Goal: Information Seeking & Learning: Learn about a topic

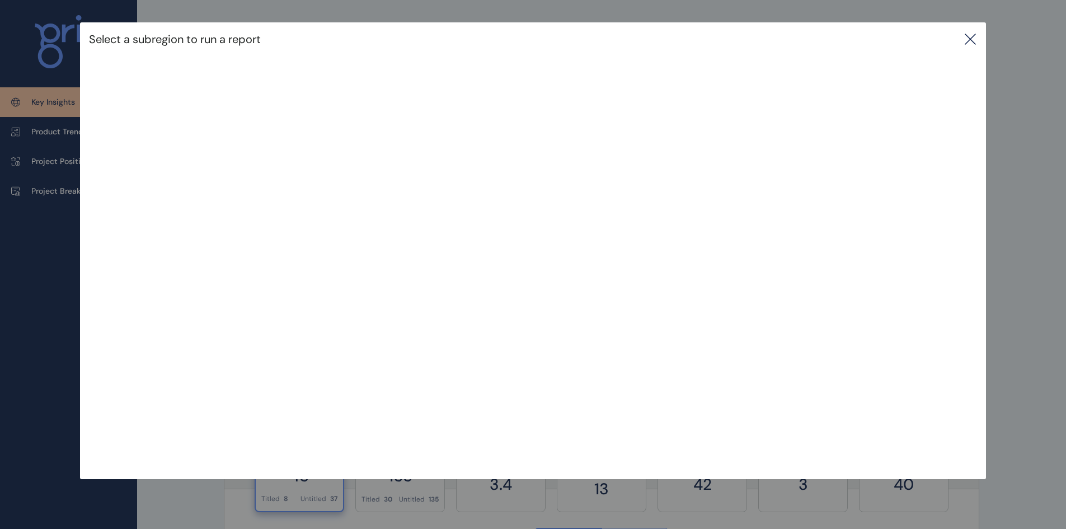
click at [976, 39] on icon at bounding box center [969, 38] width 13 height 13
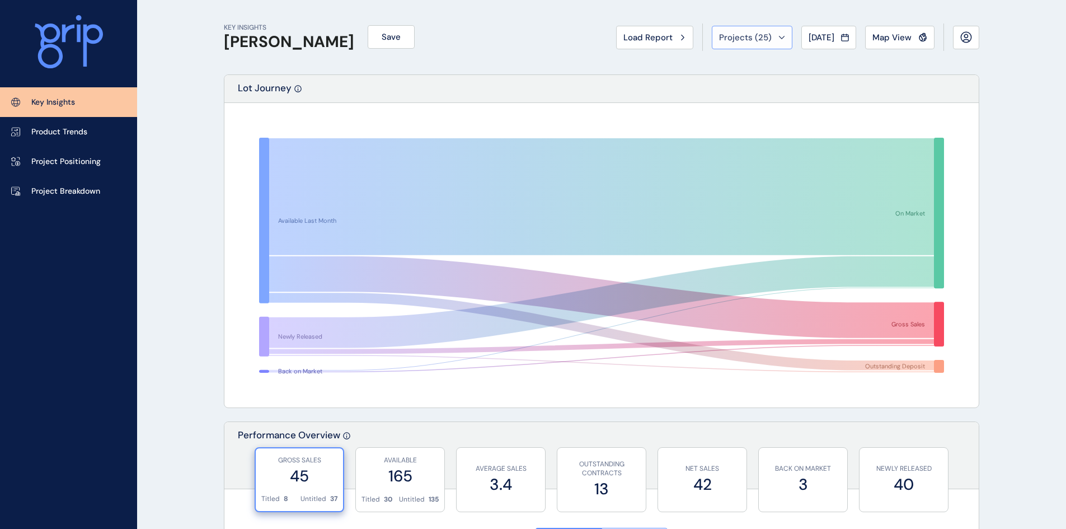
click at [763, 37] on span "Projects ( 25 )" at bounding box center [745, 37] width 53 height 11
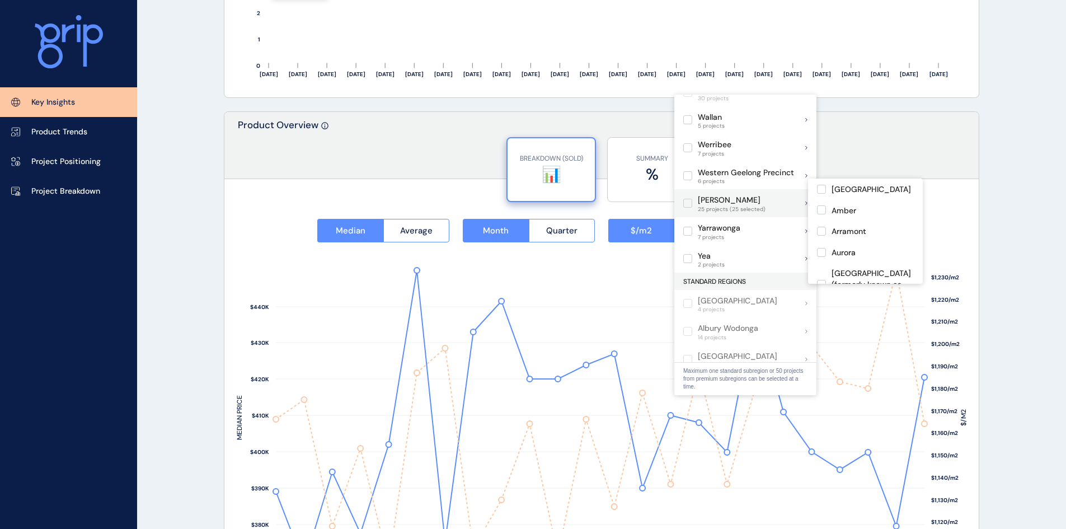
scroll to position [1473, 0]
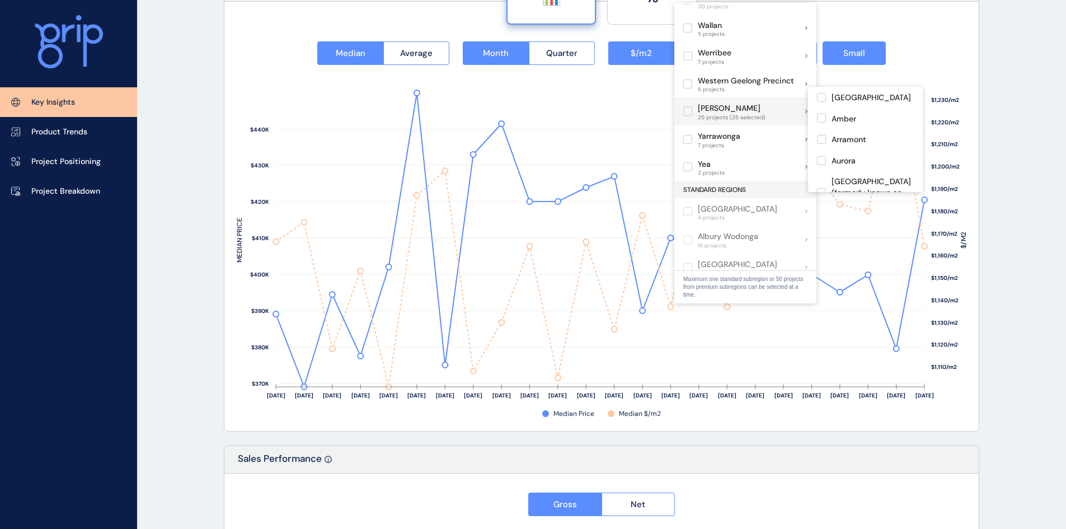
click at [689, 107] on label at bounding box center [687, 111] width 9 height 9
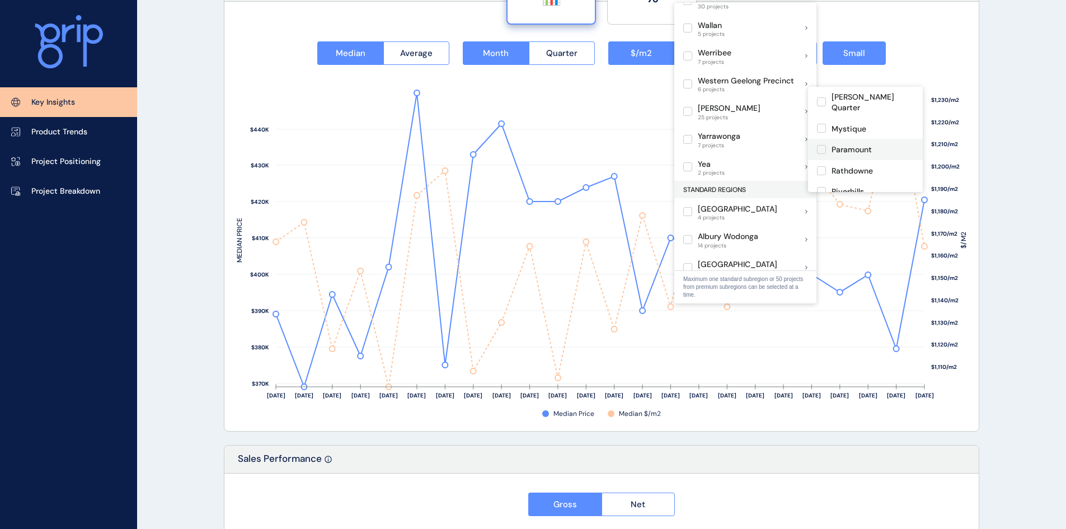
scroll to position [354, 0]
click at [824, 150] on label at bounding box center [821, 154] width 9 height 9
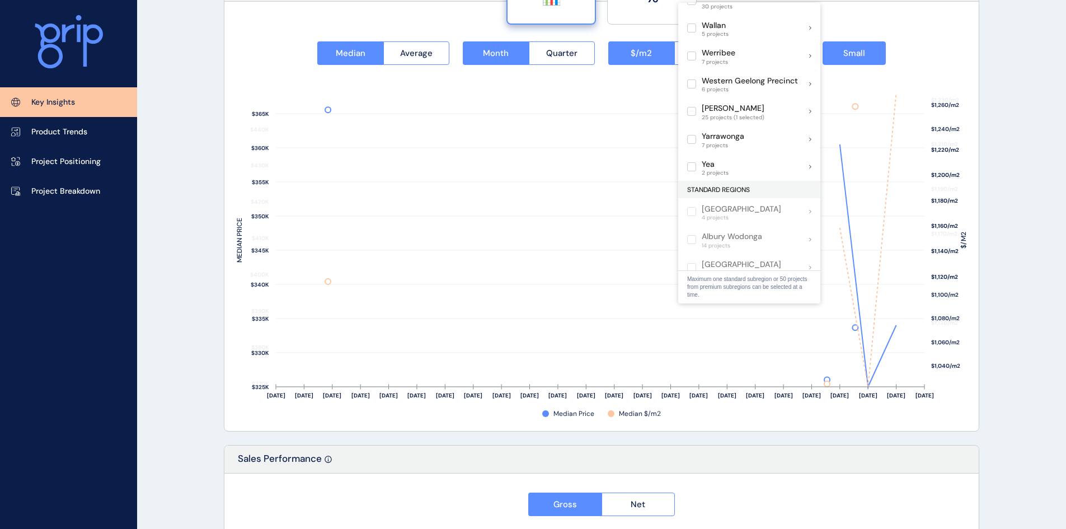
scroll to position [1473, 0]
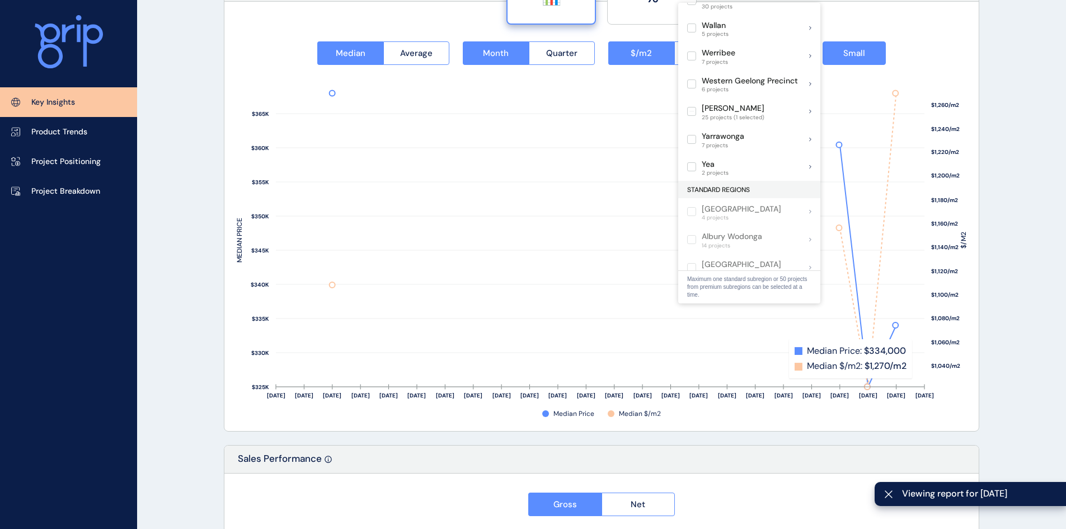
click at [917, 362] on rect at bounding box center [903, 240] width 43 height 294
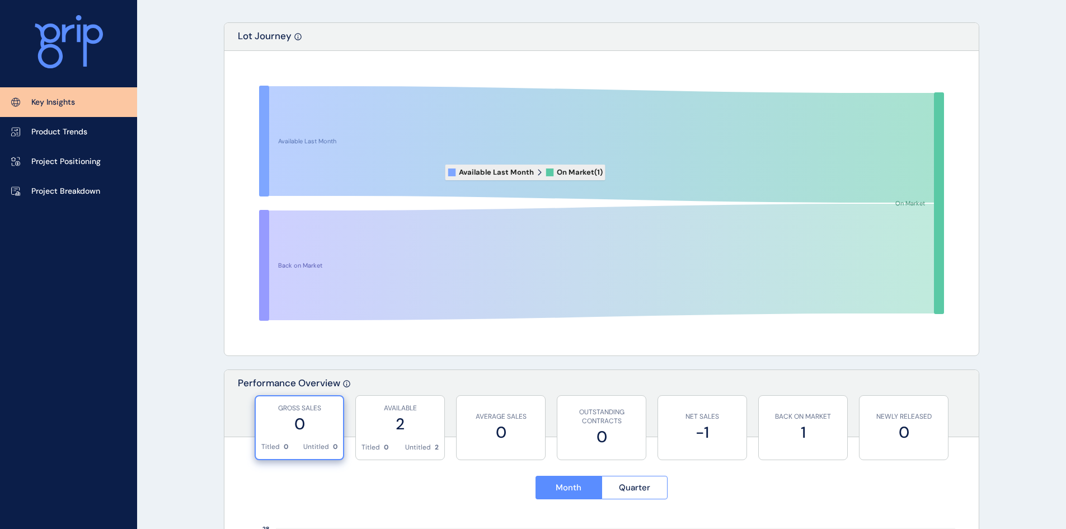
scroll to position [0, 0]
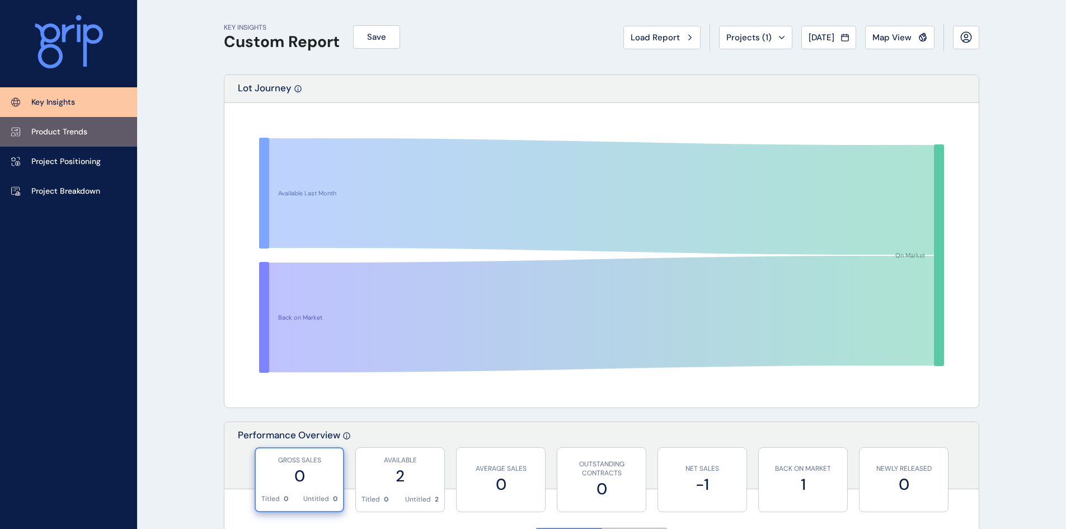
click at [64, 135] on p "Product Trends" at bounding box center [59, 131] width 56 height 11
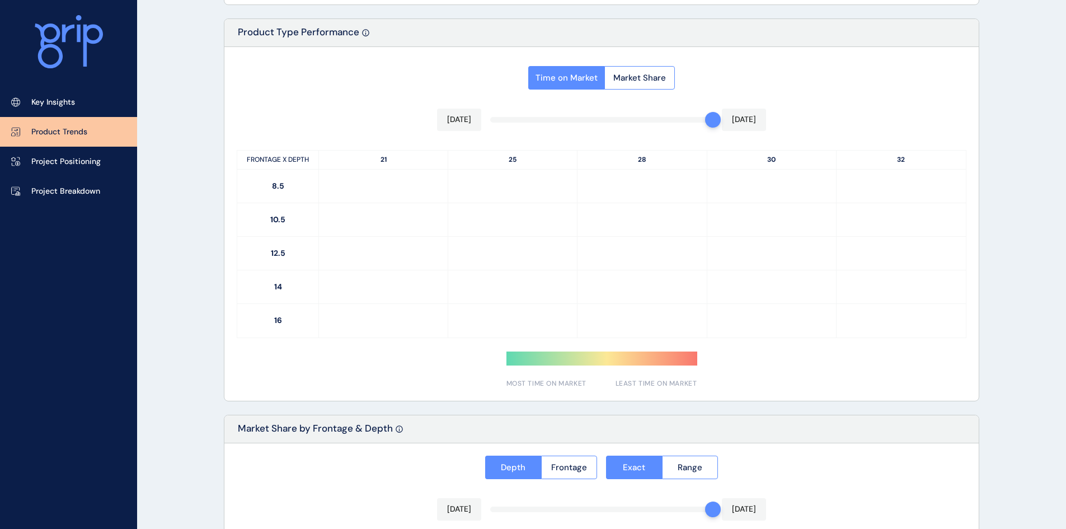
scroll to position [522, 0]
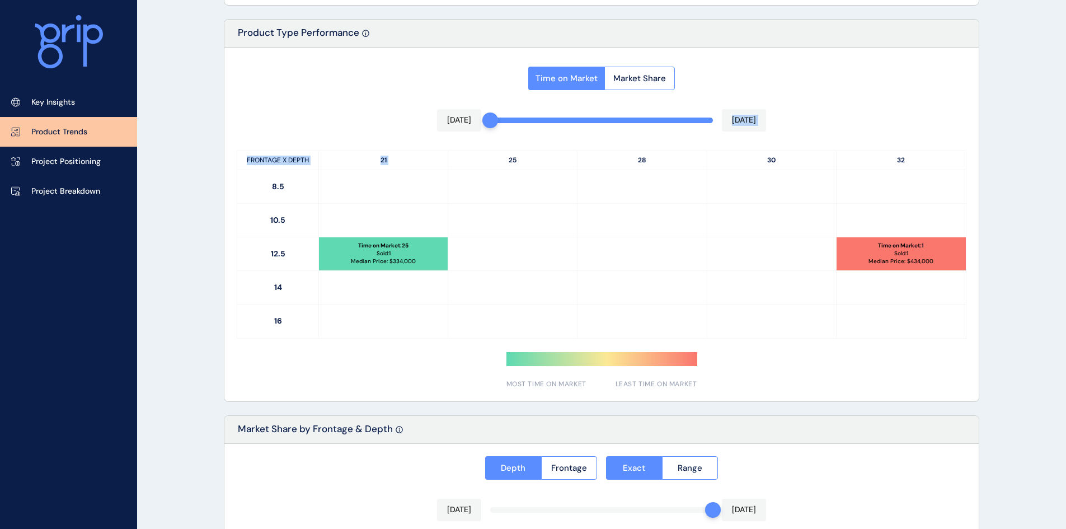
drag, startPoint x: 714, startPoint y: 121, endPoint x: 516, endPoint y: 133, distance: 198.9
click at [478, 131] on div "Time on Market Market Share [DATE] [DATE] FRONTAGE X DEPTH 21 25 28 30 32 8.5 1…" at bounding box center [601, 225] width 754 height 354
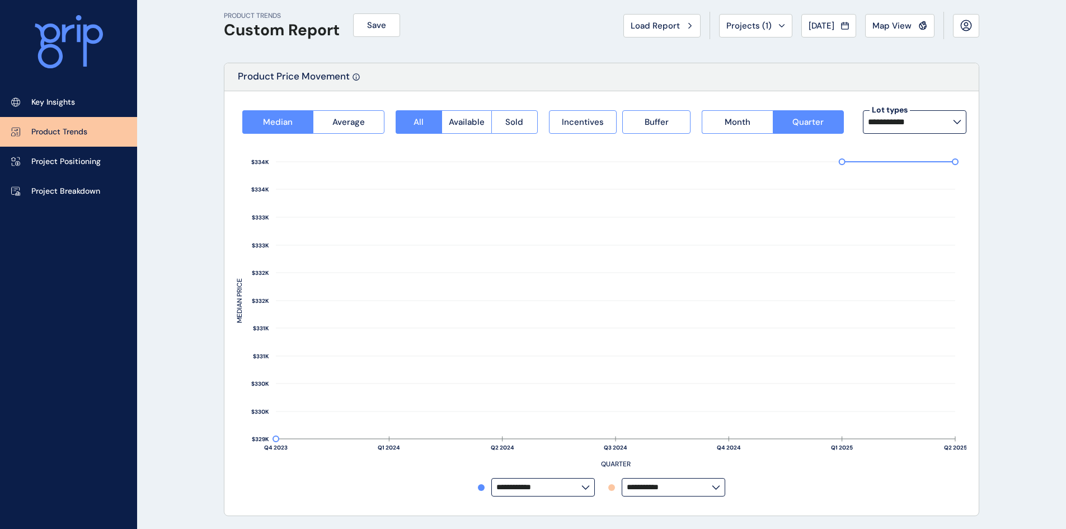
scroll to position [0, 0]
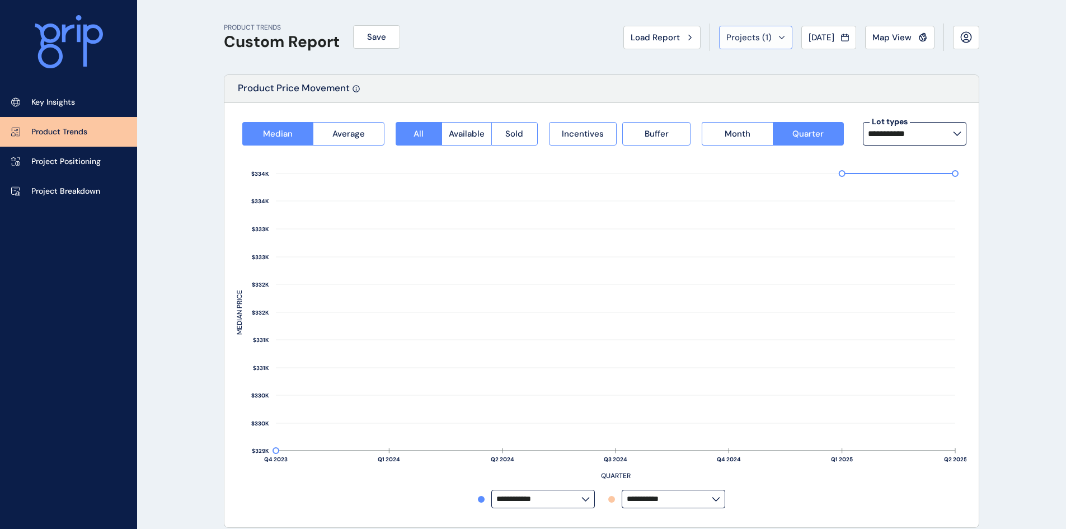
click at [778, 37] on icon at bounding box center [781, 37] width 7 height 3
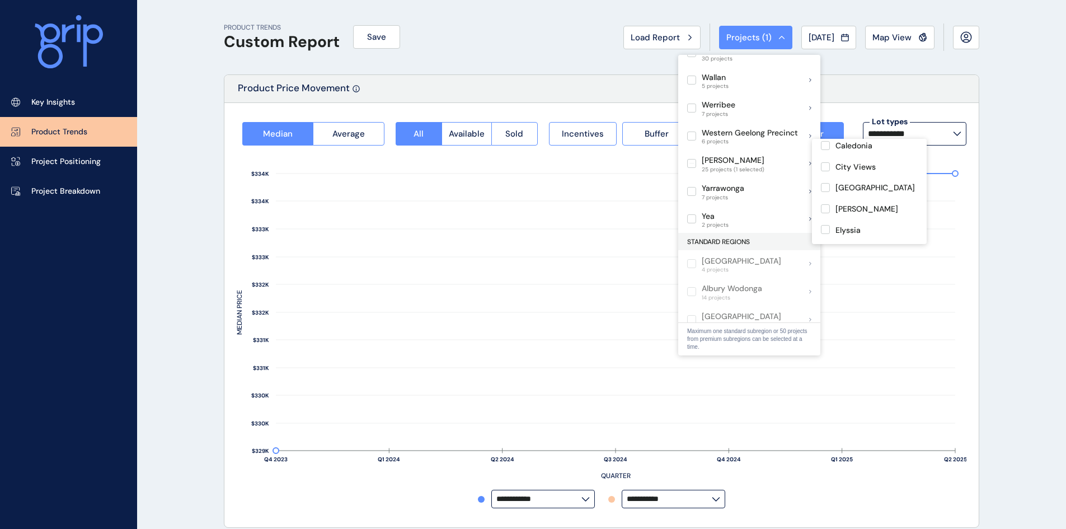
scroll to position [149, 0]
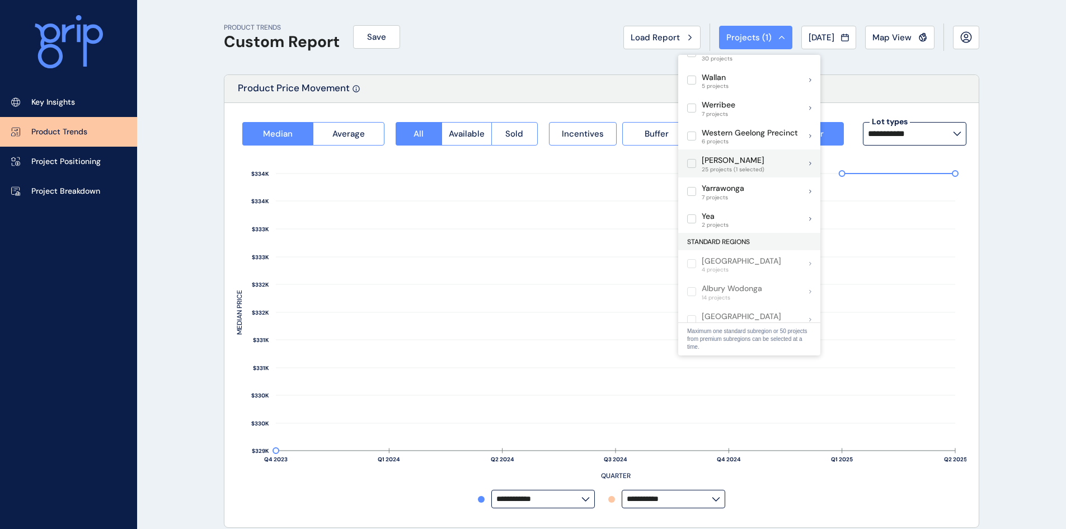
click at [693, 159] on label at bounding box center [691, 163] width 9 height 9
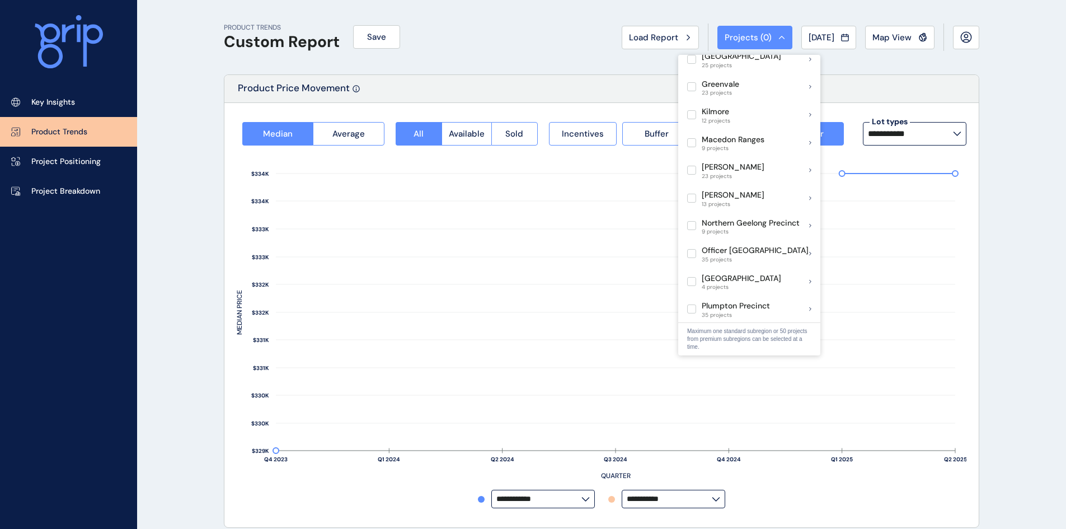
scroll to position [441, 0]
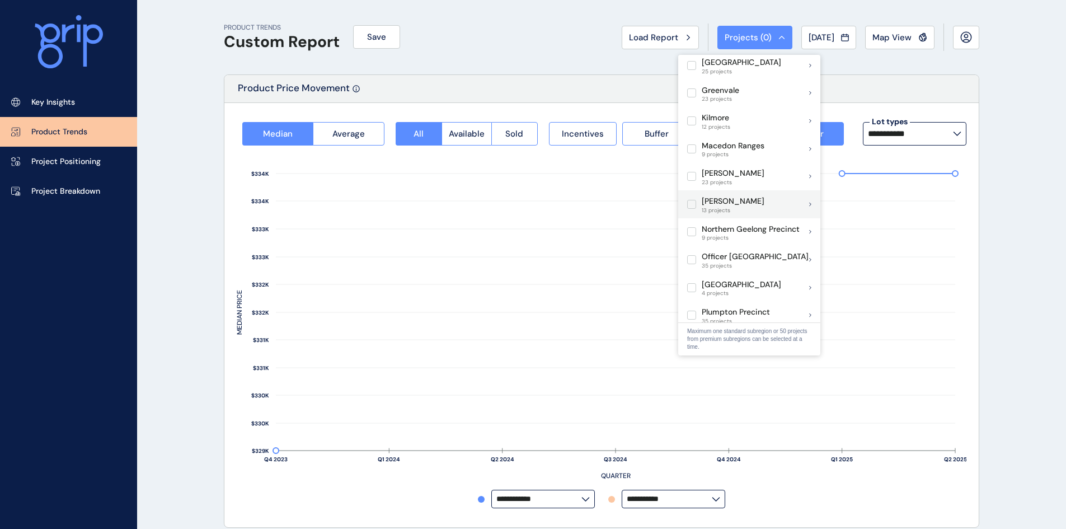
click at [690, 200] on label at bounding box center [691, 204] width 9 height 9
type input "**********"
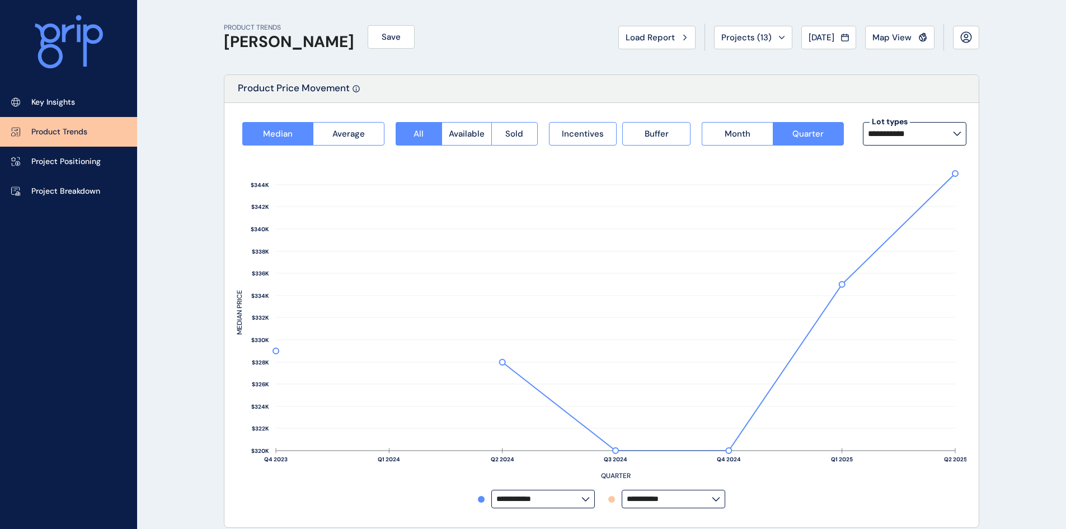
click at [935, 132] on input "**********" at bounding box center [910, 133] width 85 height 9
click at [908, 189] on p "12.5m x 28m" at bounding box center [894, 190] width 46 height 11
type input "**********"
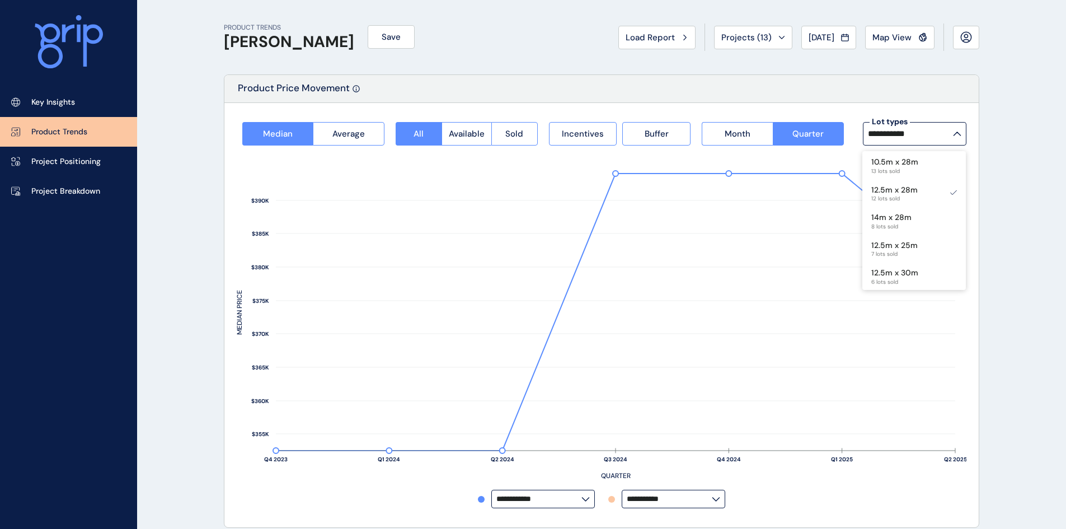
drag, startPoint x: 987, startPoint y: 299, endPoint x: 997, endPoint y: 298, distance: 9.6
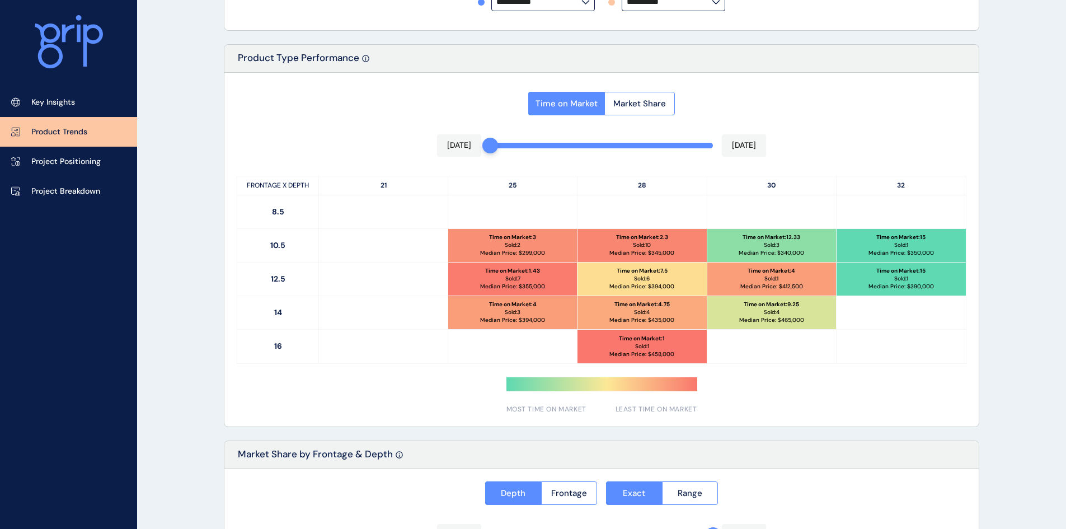
scroll to position [503, 0]
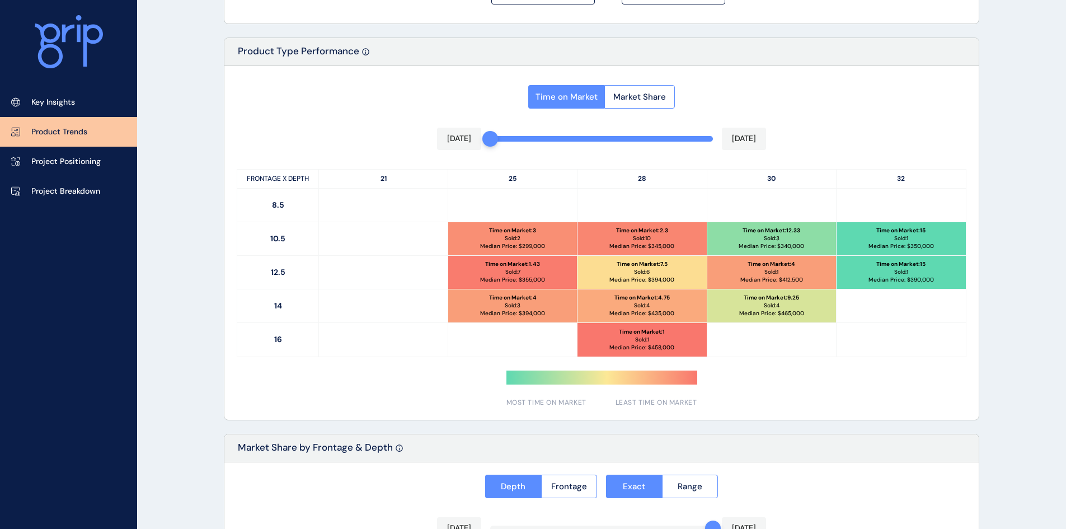
click at [667, 275] on div "Time on Market : 7.5 Sold: 6 Median Price: $ 394,000" at bounding box center [641, 272] width 129 height 33
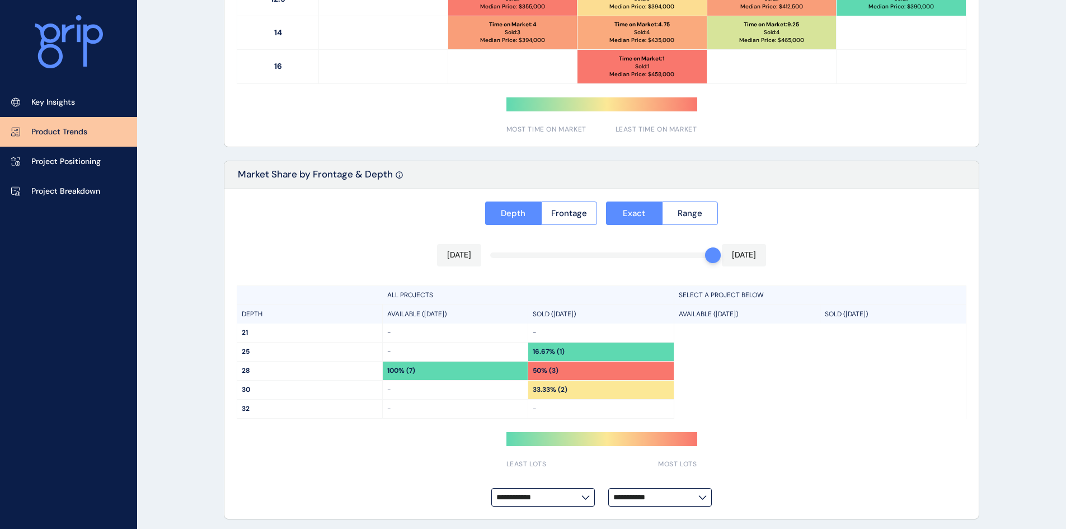
scroll to position [780, 0]
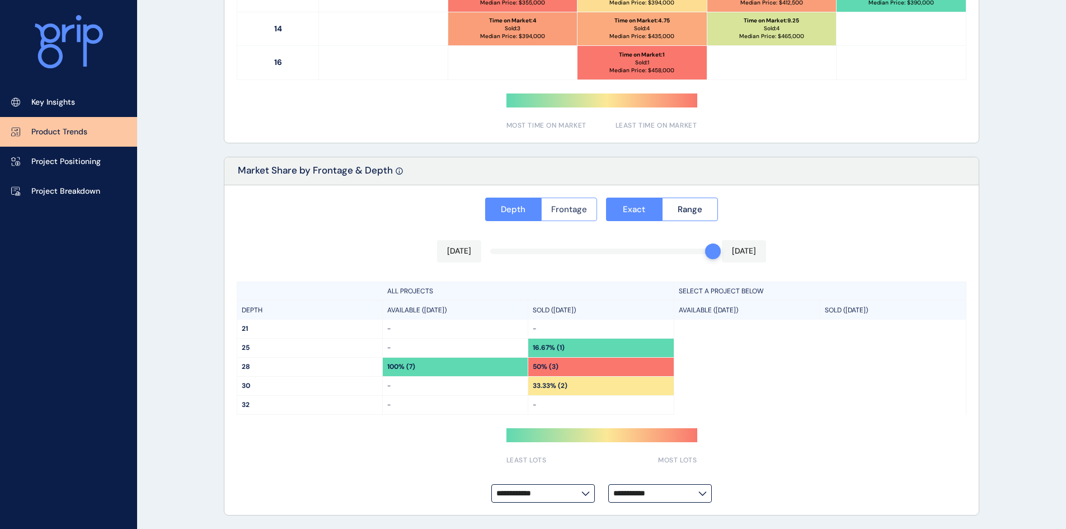
click at [565, 215] on button "Frontage" at bounding box center [569, 208] width 57 height 23
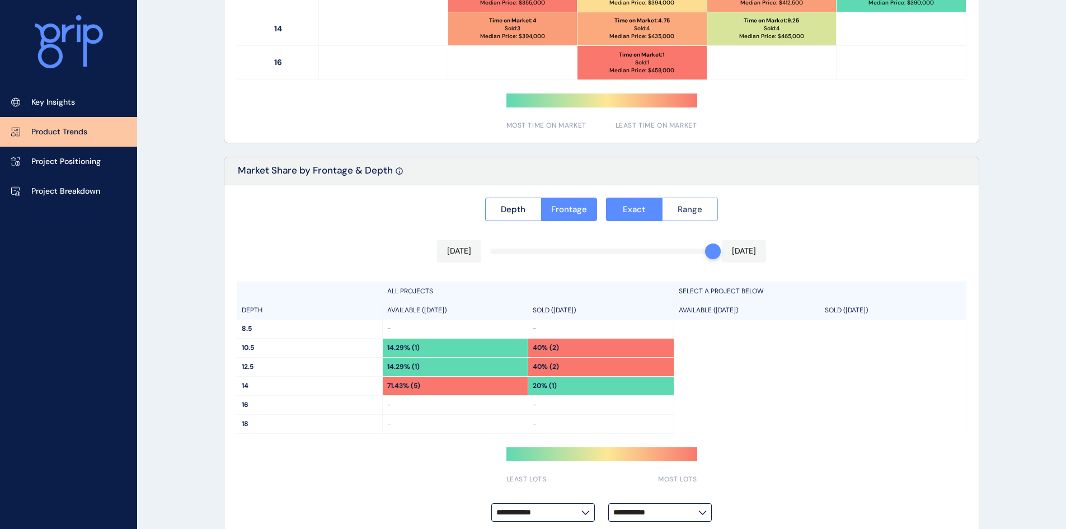
click at [687, 209] on span "Range" at bounding box center [689, 209] width 25 height 11
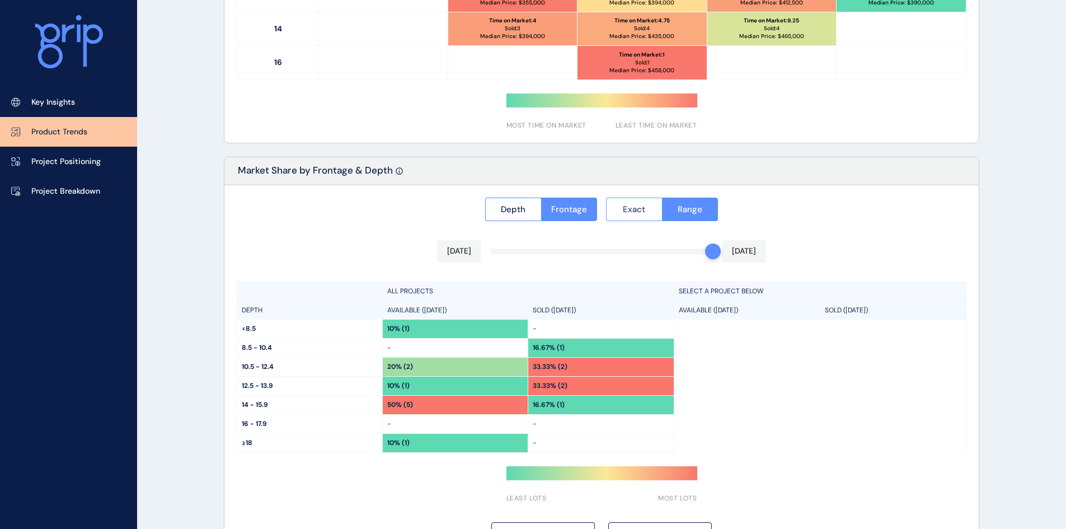
click at [634, 203] on button "Exact" at bounding box center [634, 208] width 56 height 23
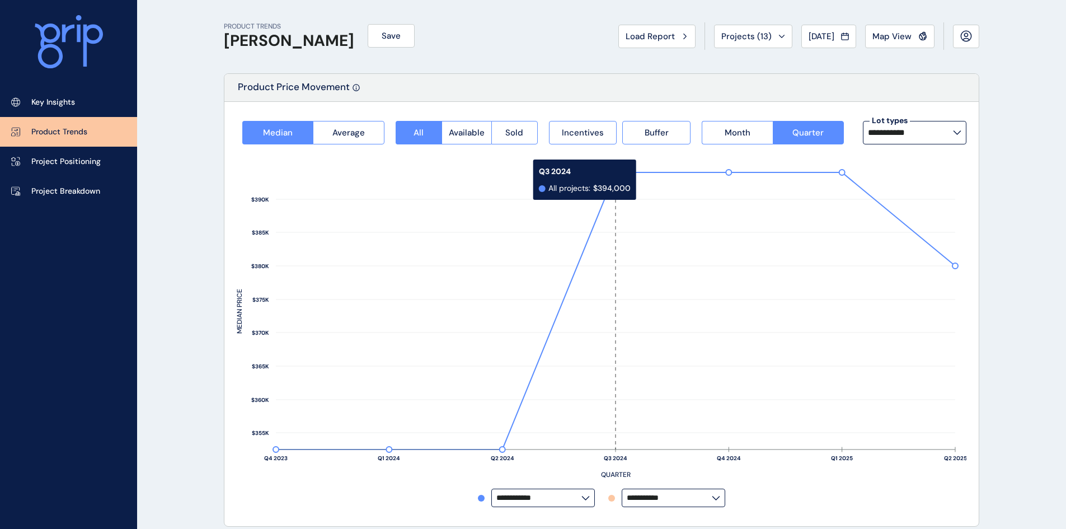
scroll to position [0, 0]
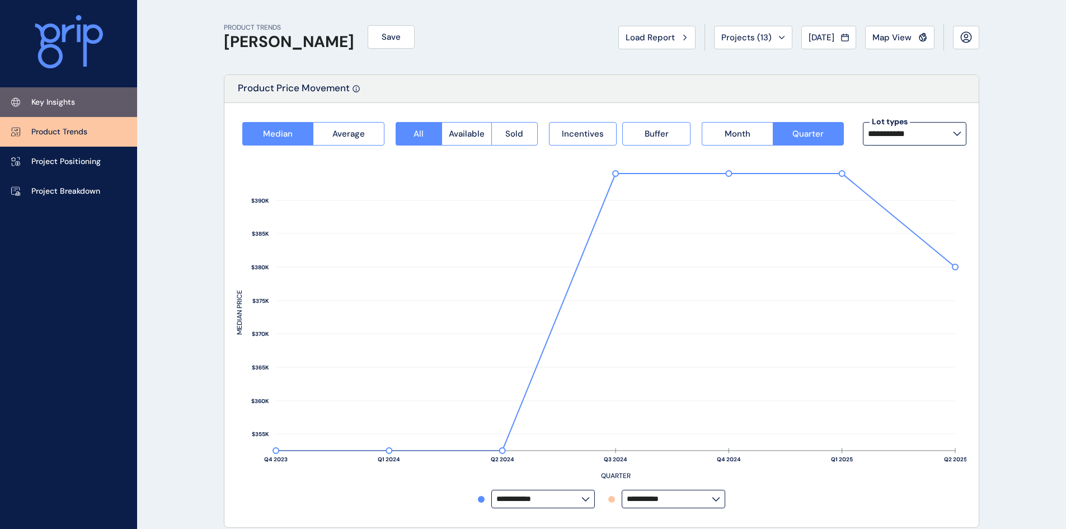
click at [81, 106] on link "Key Insights" at bounding box center [68, 102] width 137 height 30
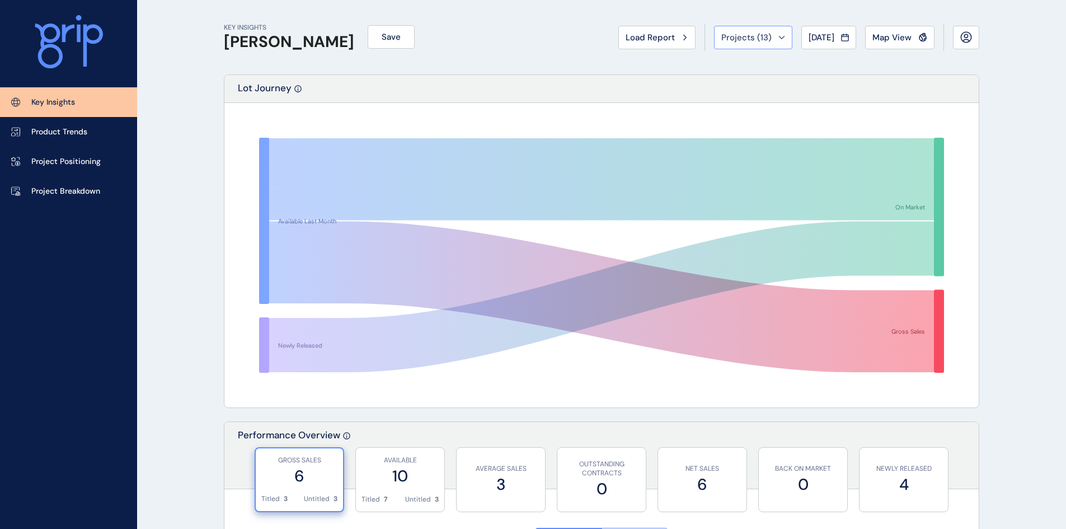
click at [775, 39] on div "Projects ( 13 )" at bounding box center [753, 37] width 64 height 11
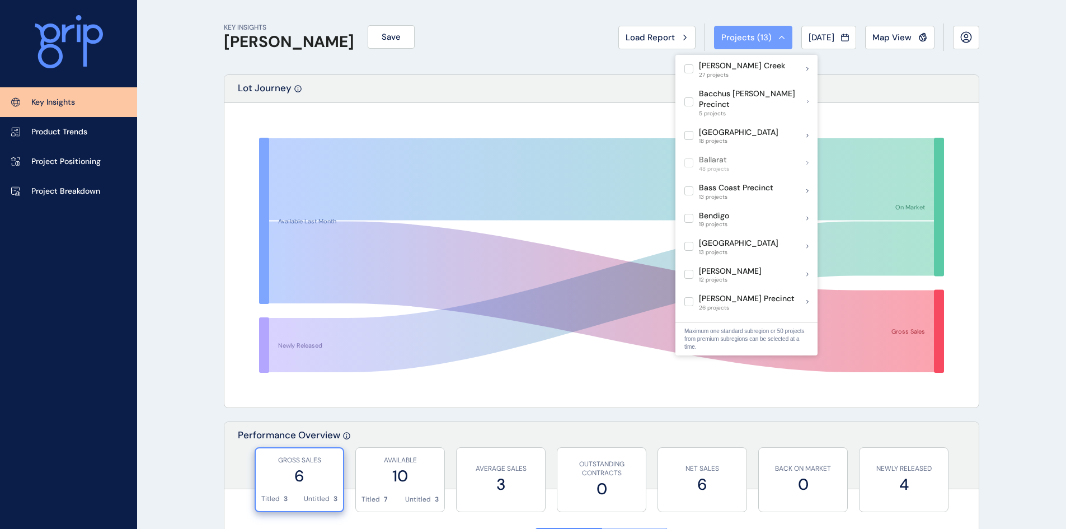
click at [776, 39] on div "Projects ( 13 )" at bounding box center [753, 37] width 64 height 11
